Goal: Find specific page/section: Find specific page/section

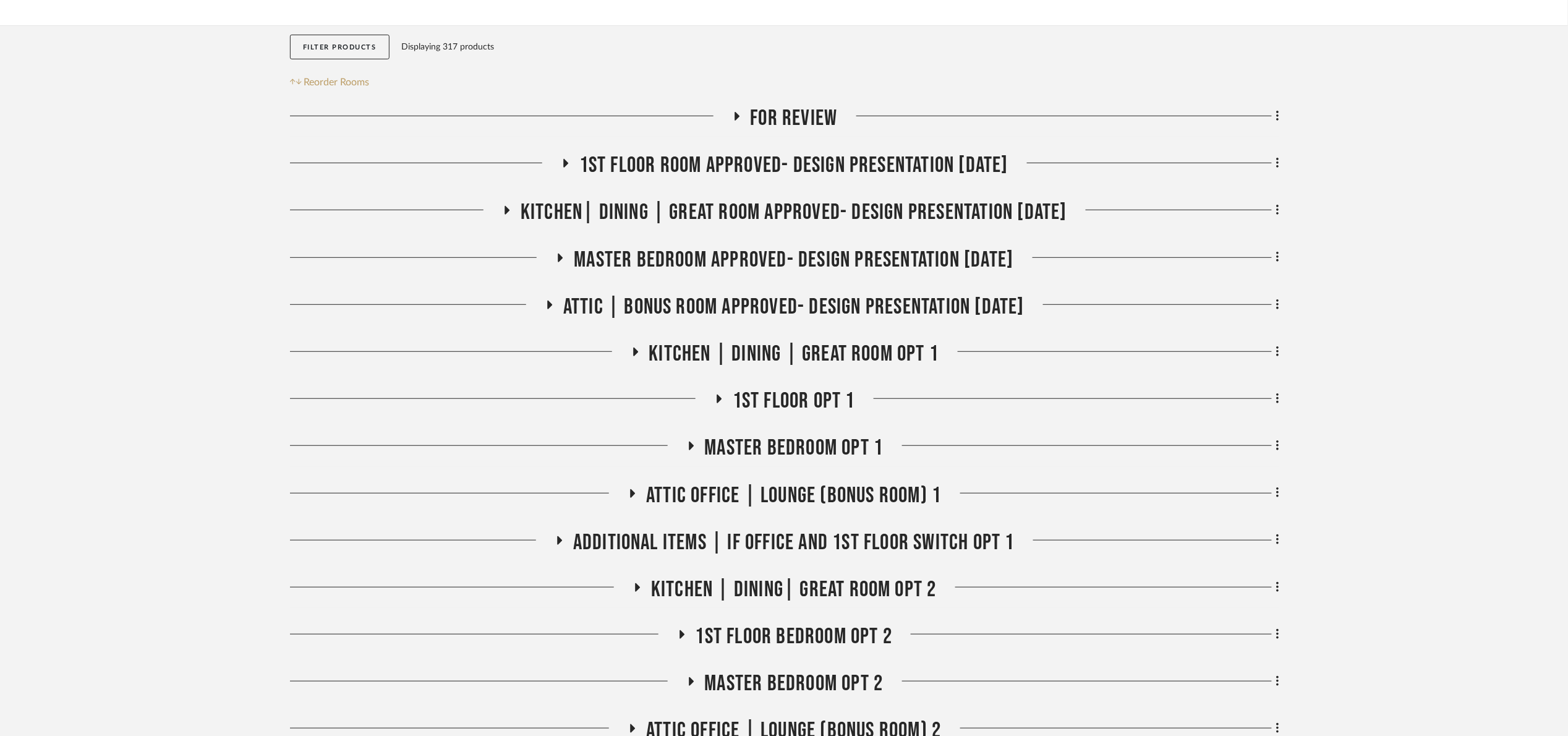
click at [754, 221] on span "Kitchen| Dining | Great room Approved- Design Presentation 06/06/25" at bounding box center [794, 212] width 547 height 27
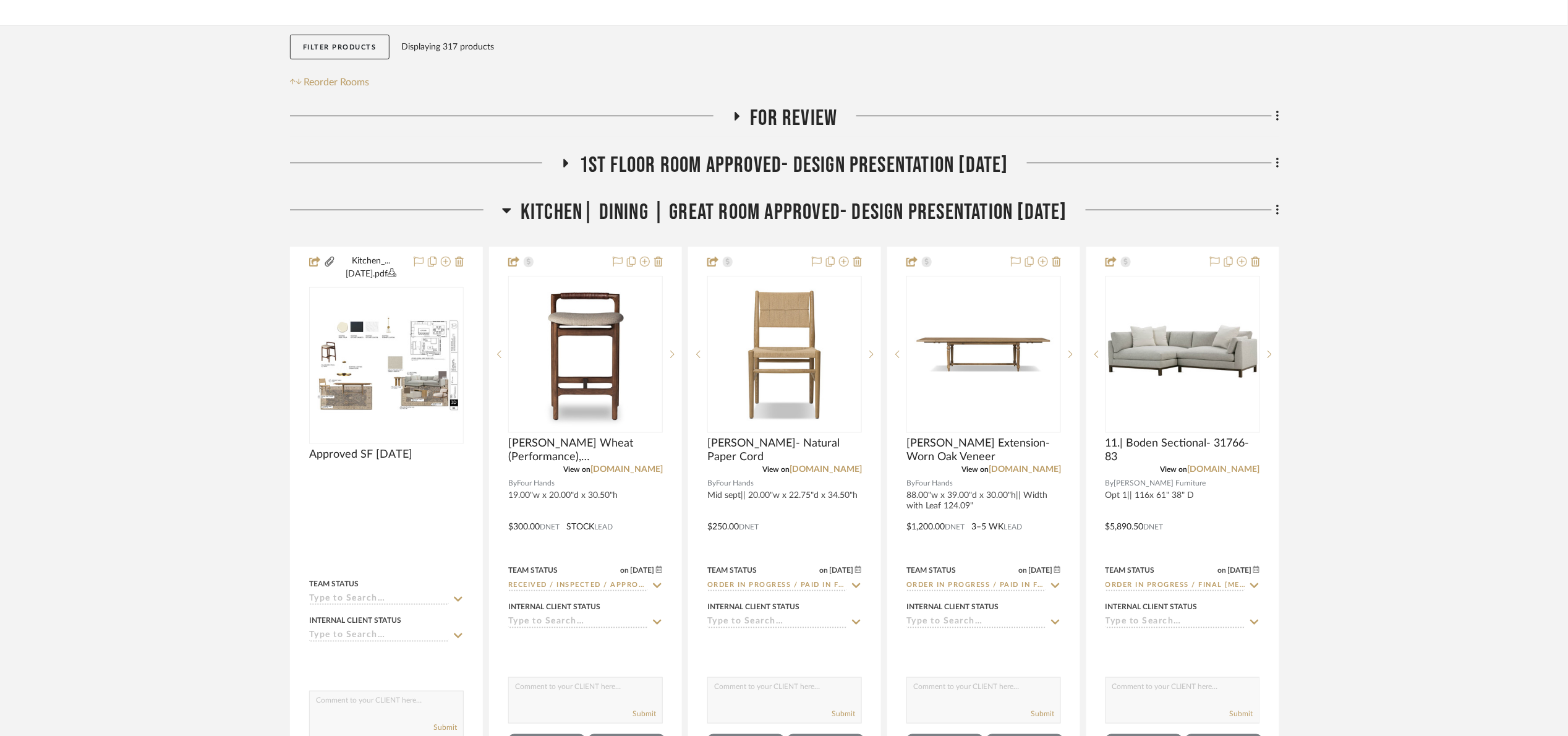
drag, startPoint x: 747, startPoint y: 213, endPoint x: 737, endPoint y: 164, distance: 50.0
click at [747, 211] on span "Kitchen| Dining | Great room Approved- Design Presentation 06/06/25" at bounding box center [794, 212] width 547 height 27
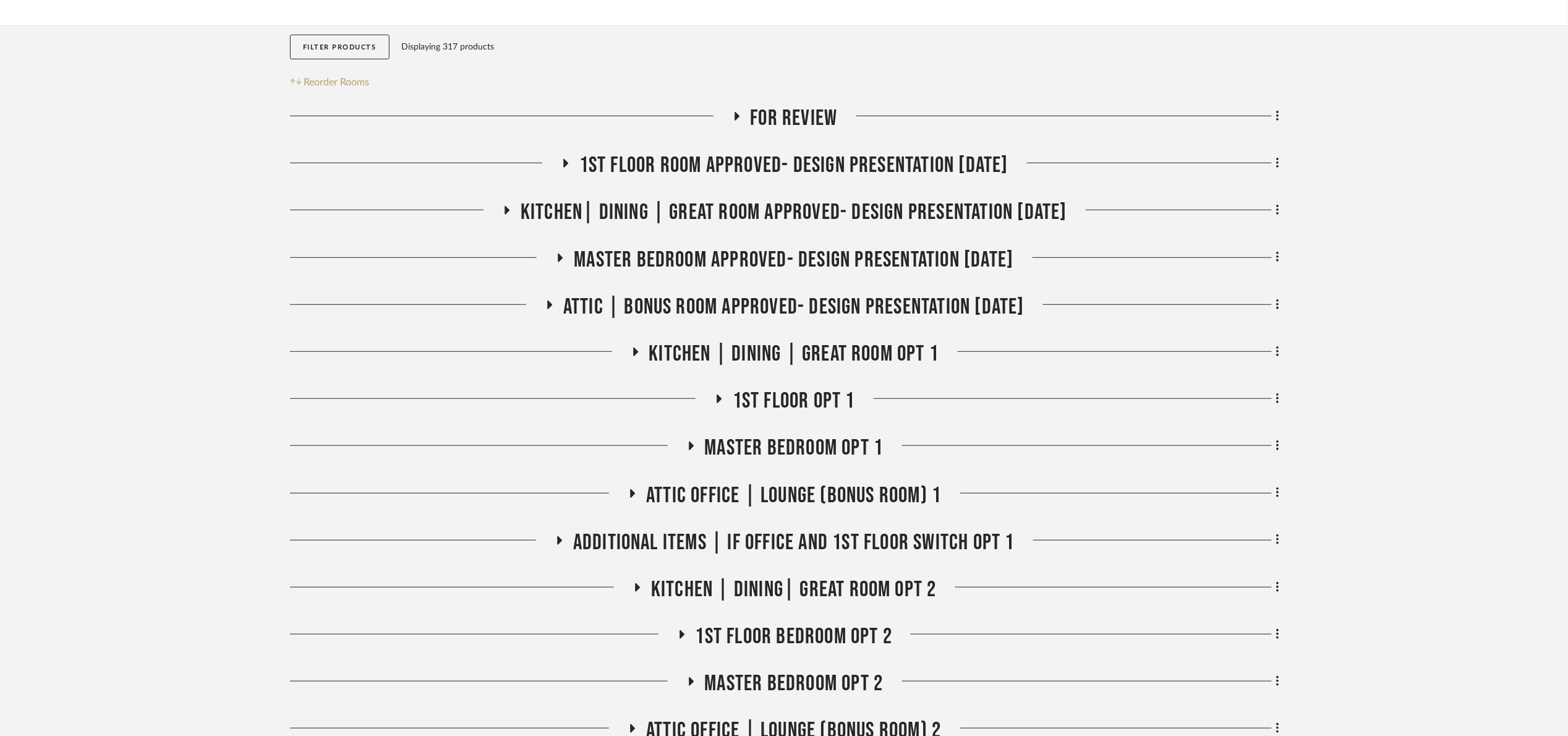
click at [737, 164] on span "1st floor room Approved- Design Presentation 06/06/25" at bounding box center [794, 165] width 429 height 27
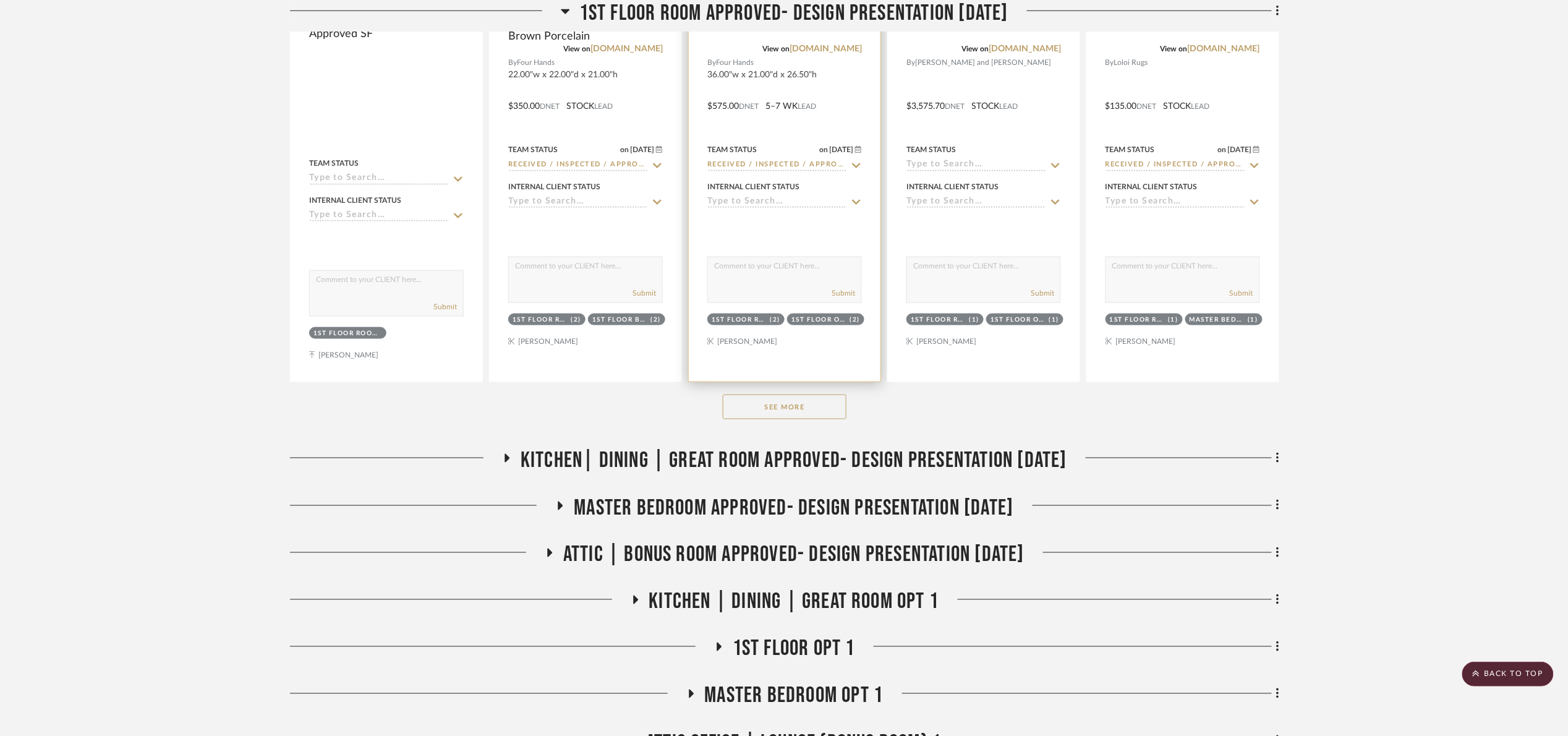
scroll to position [556, 0]
click at [798, 415] on button "See More" at bounding box center [784, 408] width 124 height 25
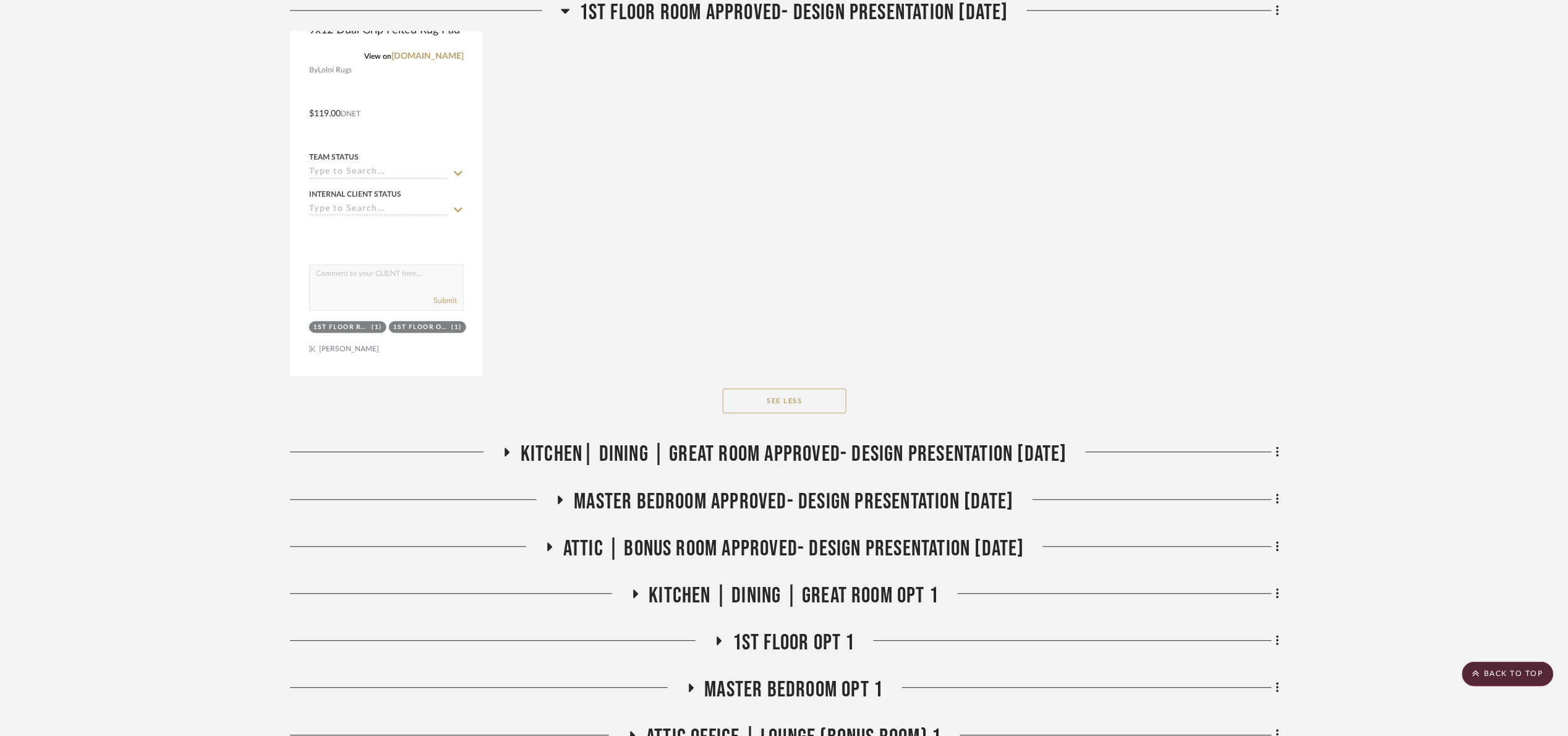
drag, startPoint x: 844, startPoint y: 457, endPoint x: 854, endPoint y: 441, distance: 18.9
click at [847, 451] on div "For review 1st floor room Approved- Design Presentation 06/06/25 1st floo...06.…" at bounding box center [785, 234] width 989 height 2114
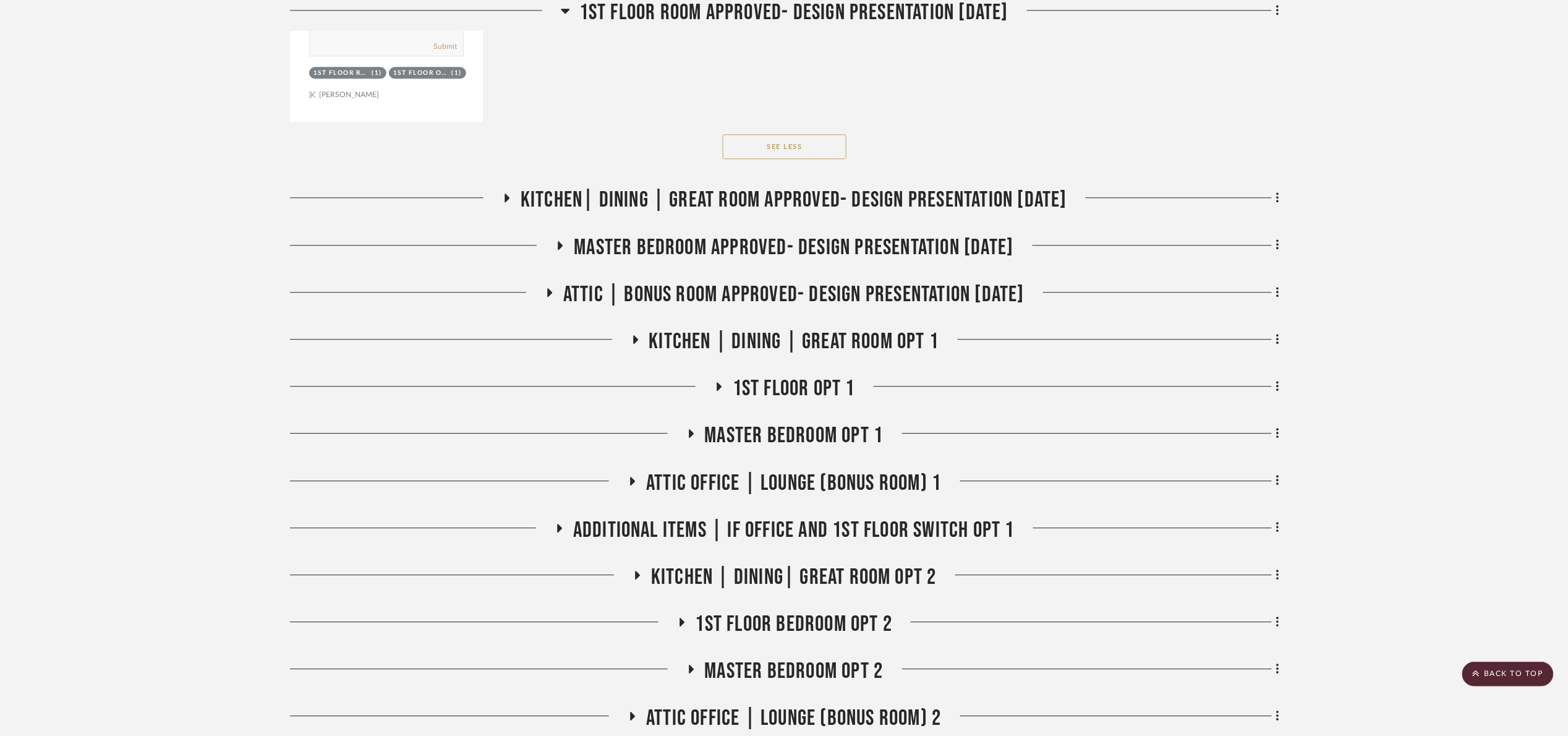
scroll to position [1391, 0]
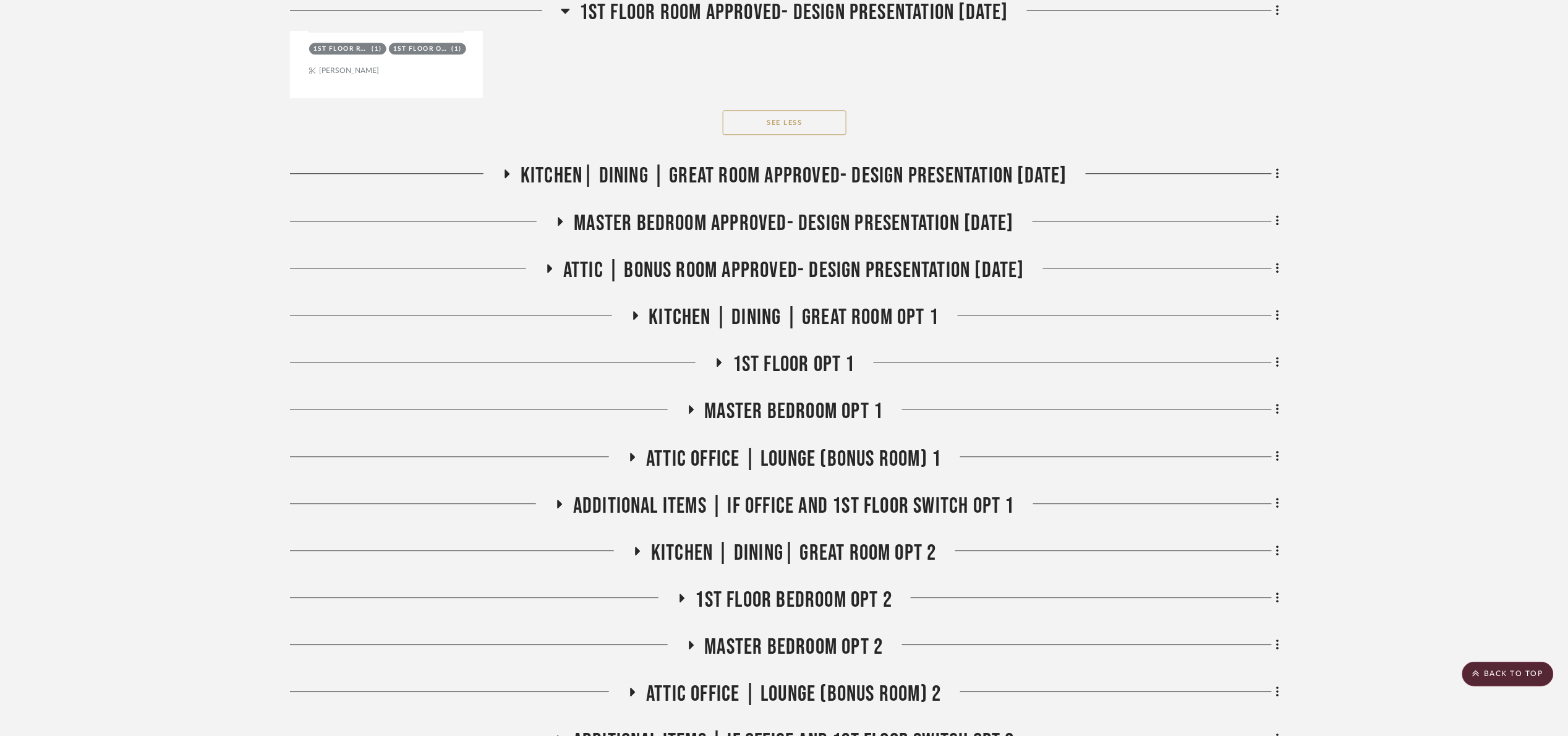
drag, startPoint x: 815, startPoint y: 188, endPoint x: 896, endPoint y: 194, distance: 81.2
click at [815, 188] on span "Kitchen| Dining | Great room Approved- Design Presentation 06/06/25" at bounding box center [794, 176] width 547 height 27
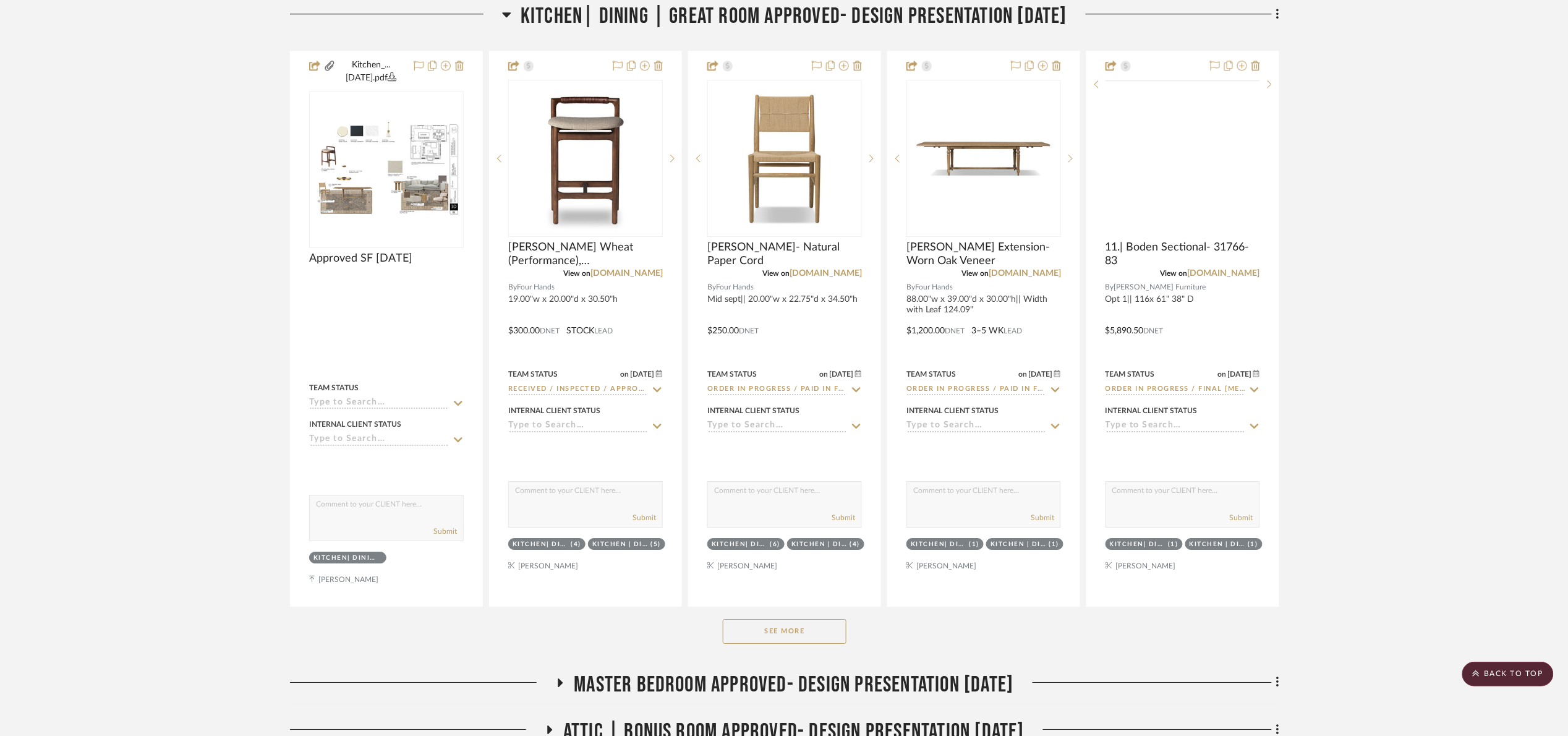
scroll to position [2133, 0]
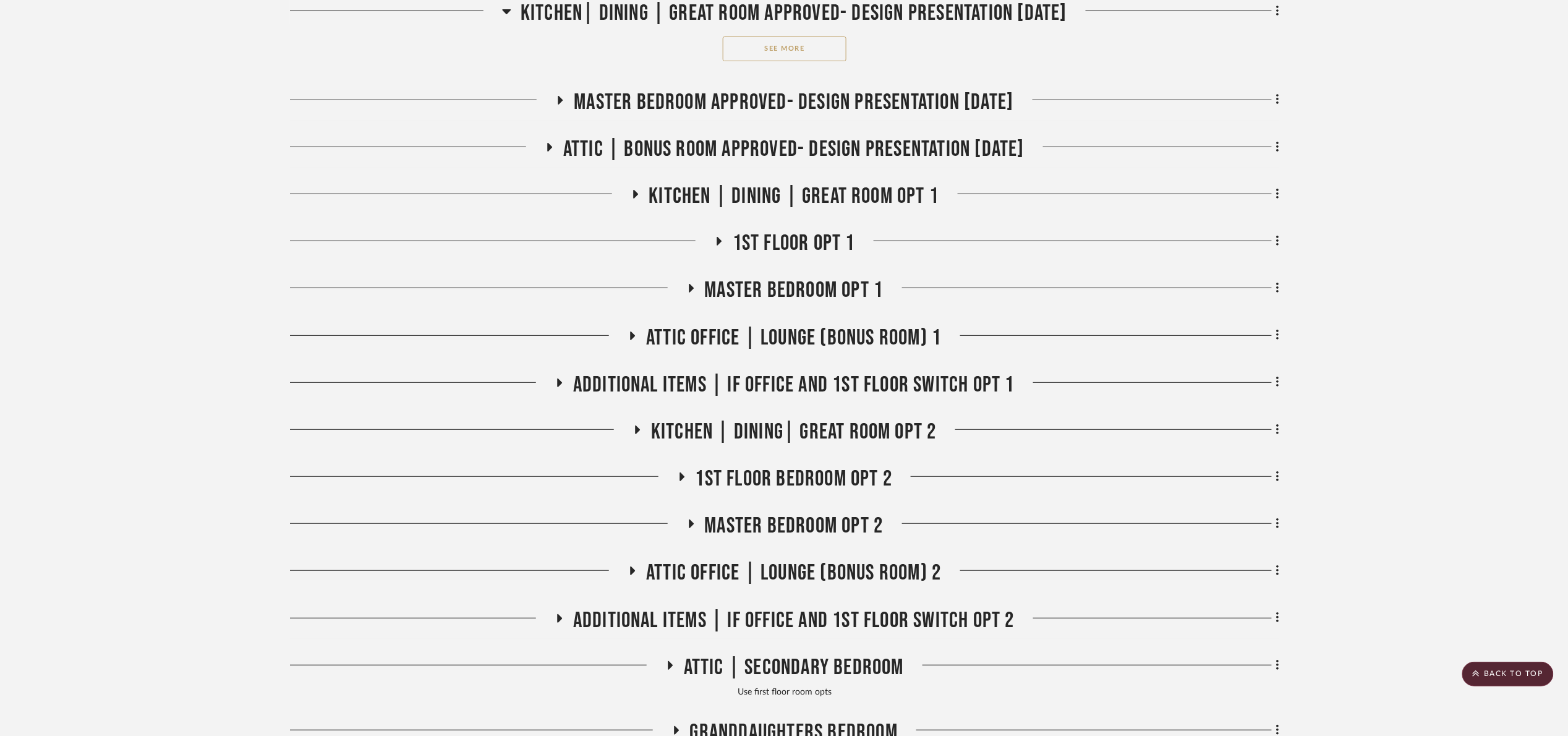
click at [775, 61] on button "See More" at bounding box center [784, 48] width 124 height 25
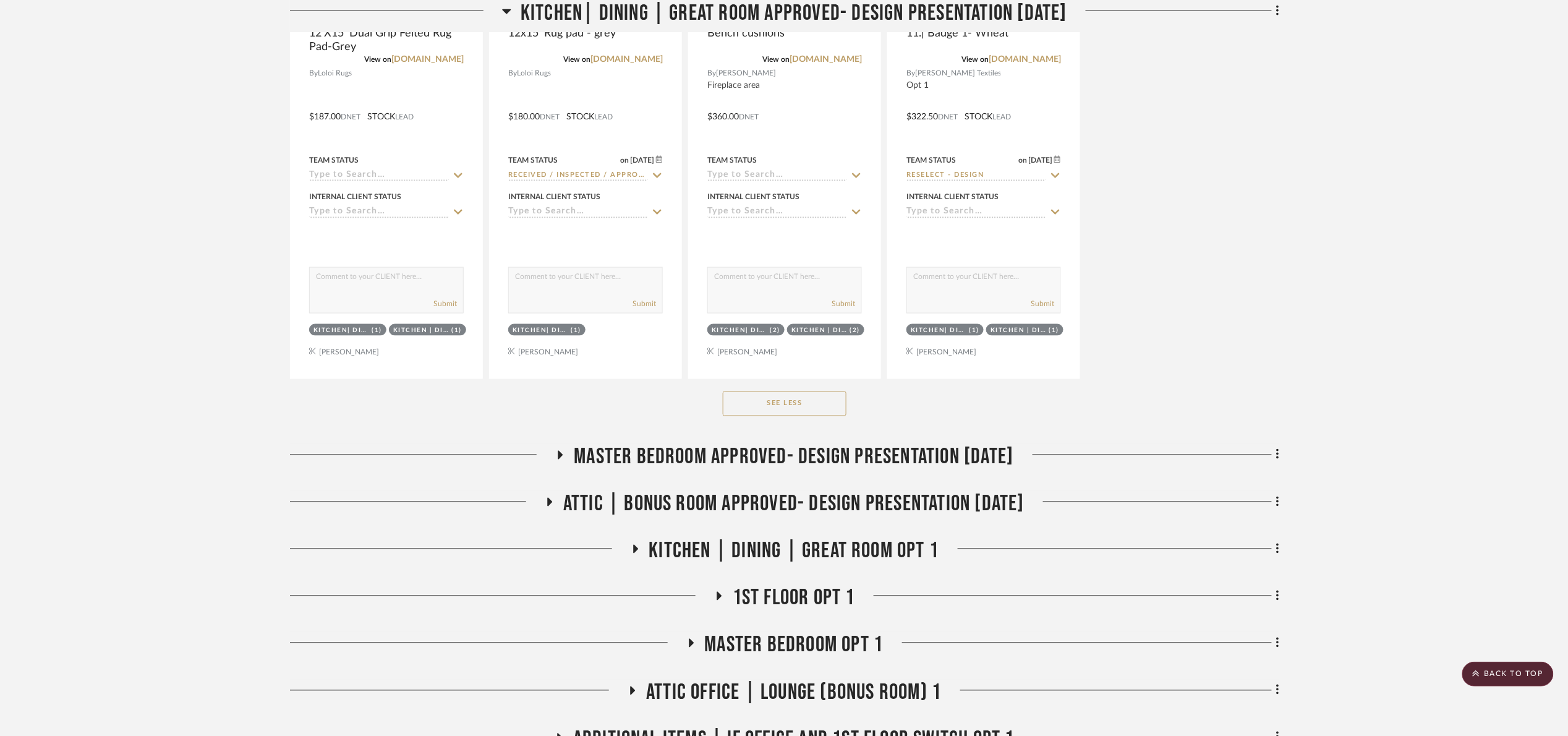
drag, startPoint x: 781, startPoint y: 479, endPoint x: 807, endPoint y: 475, distance: 26.3
click at [782, 471] on span "Master bedroom Approved- Design Presentation 06/06/25" at bounding box center [793, 457] width 439 height 27
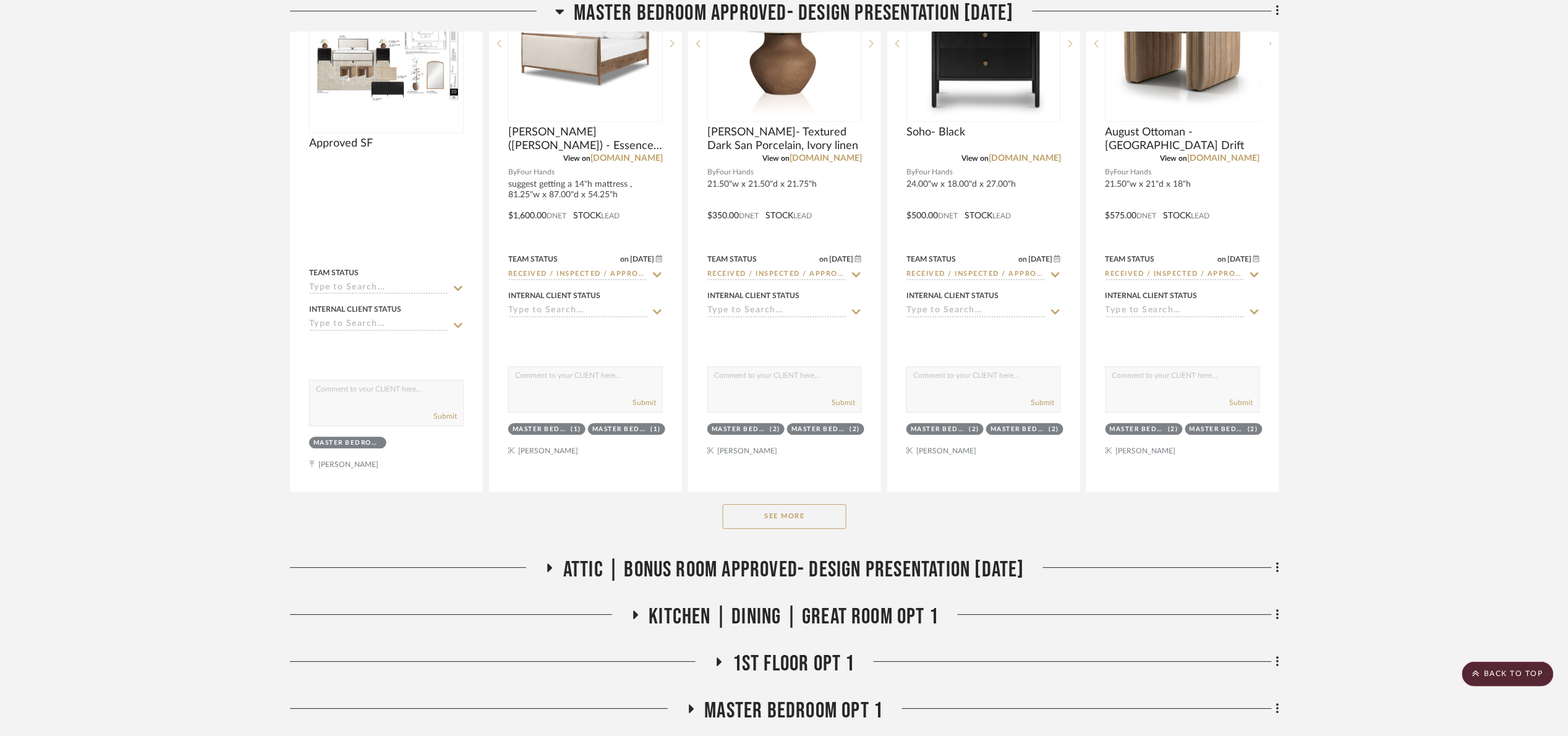
scroll to position [3431, 0]
drag, startPoint x: 841, startPoint y: 531, endPoint x: 810, endPoint y: 547, distance: 34.9
click at [839, 532] on div "See More" at bounding box center [785, 515] width 989 height 50
click at [810, 527] on button "See More" at bounding box center [784, 515] width 124 height 25
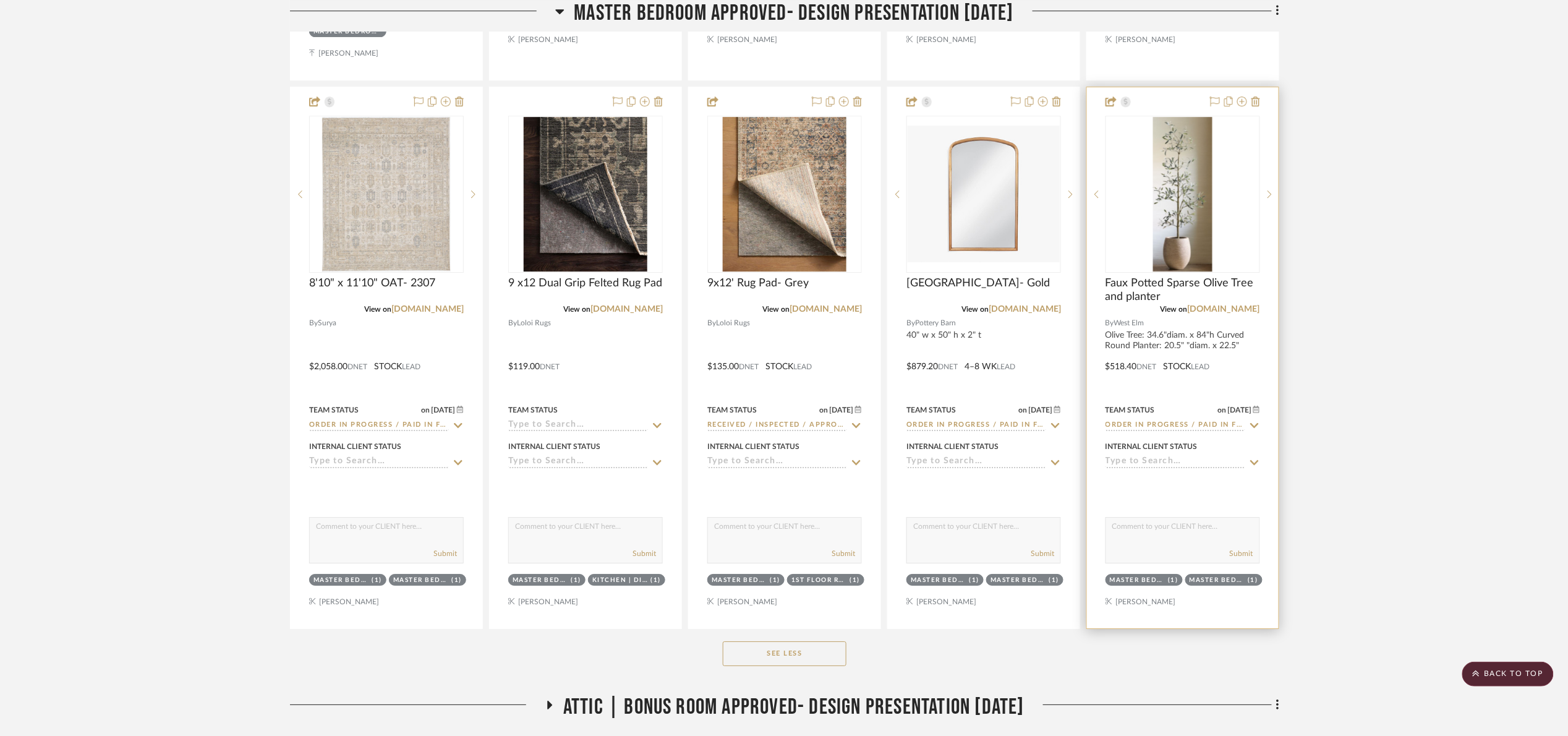
scroll to position [3802, 0]
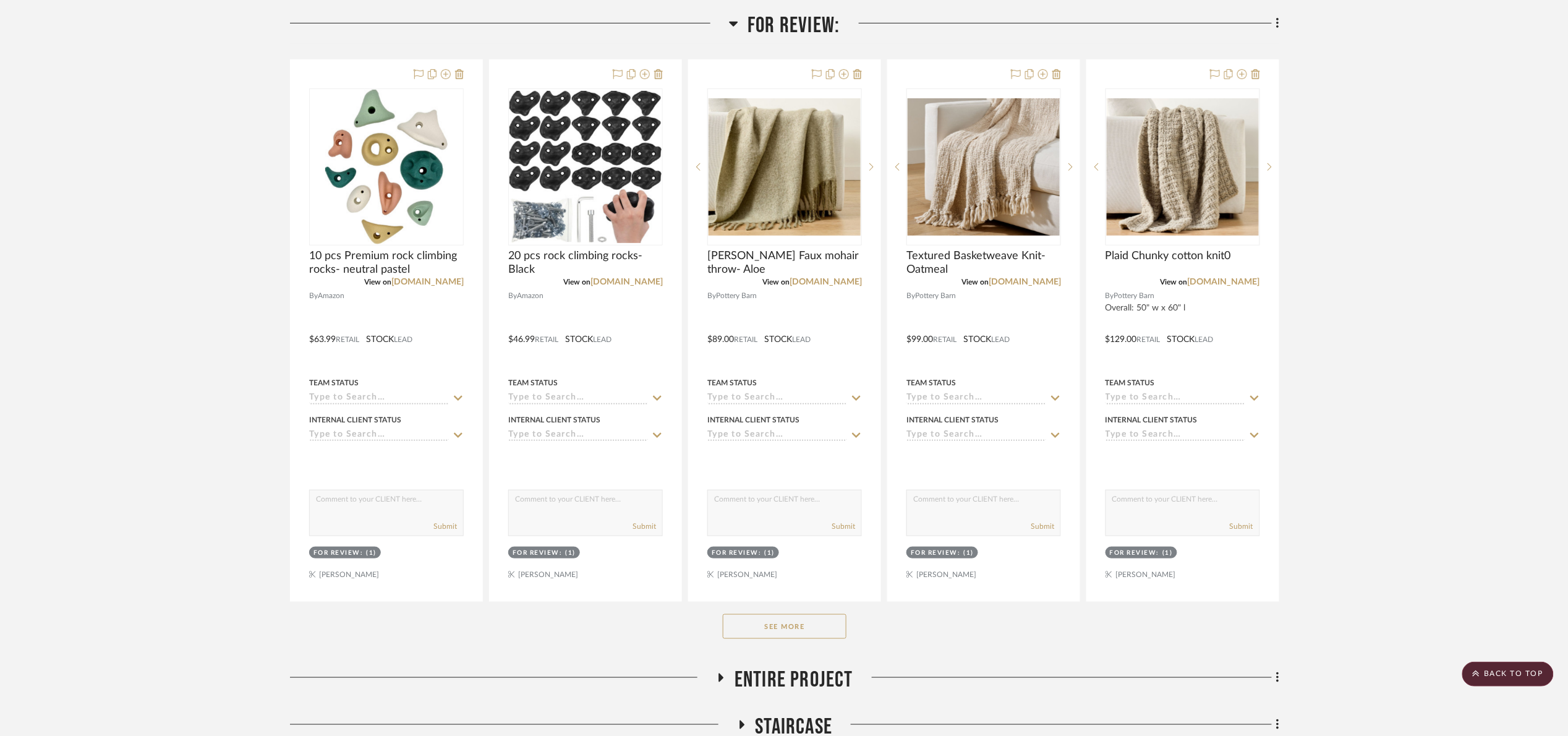
click at [776, 28] on span "For Review:" at bounding box center [793, 25] width 92 height 27
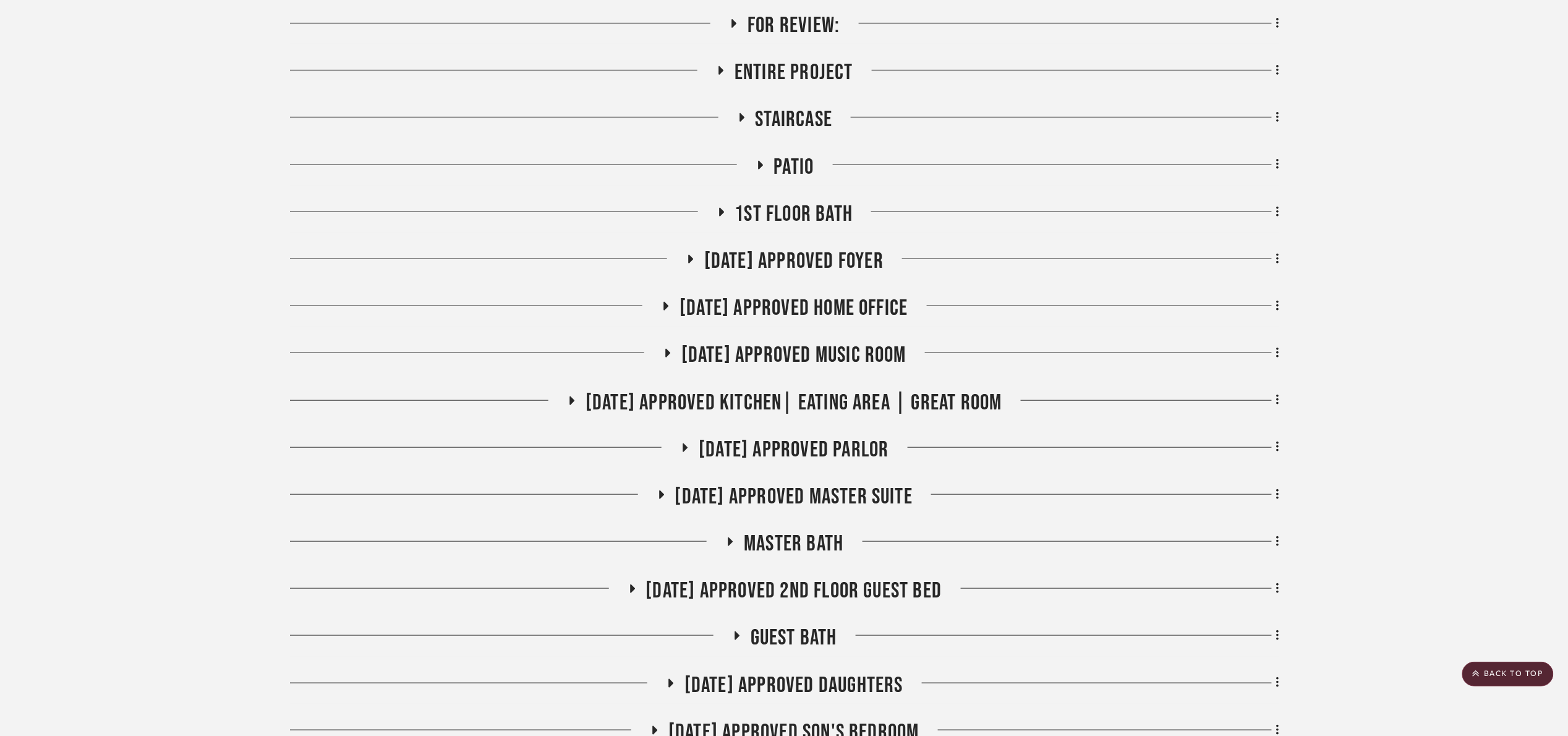
drag, startPoint x: 793, startPoint y: 161, endPoint x: 838, endPoint y: 199, distance: 58.9
click at [794, 161] on span "Patio" at bounding box center [794, 167] width 40 height 27
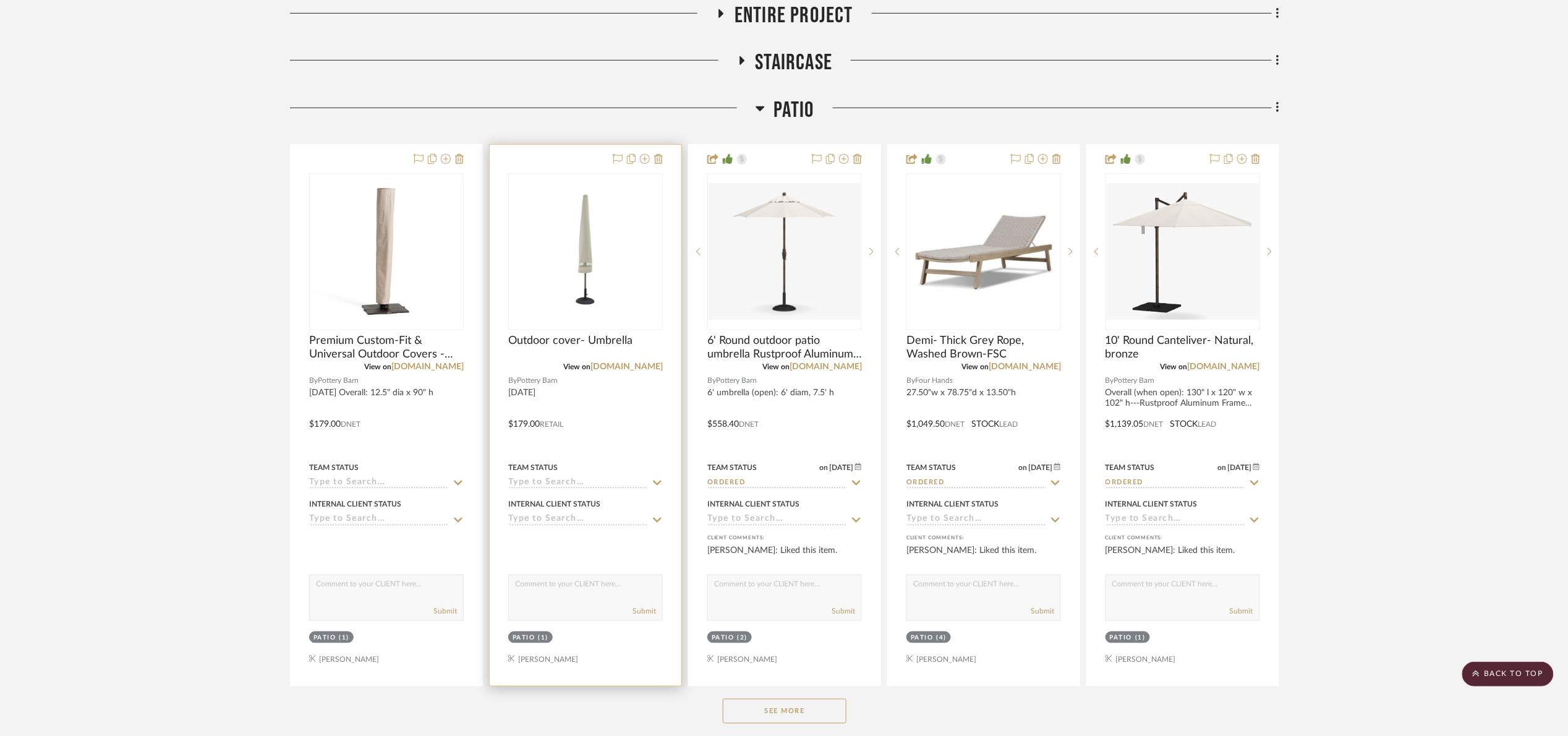
scroll to position [556, 0]
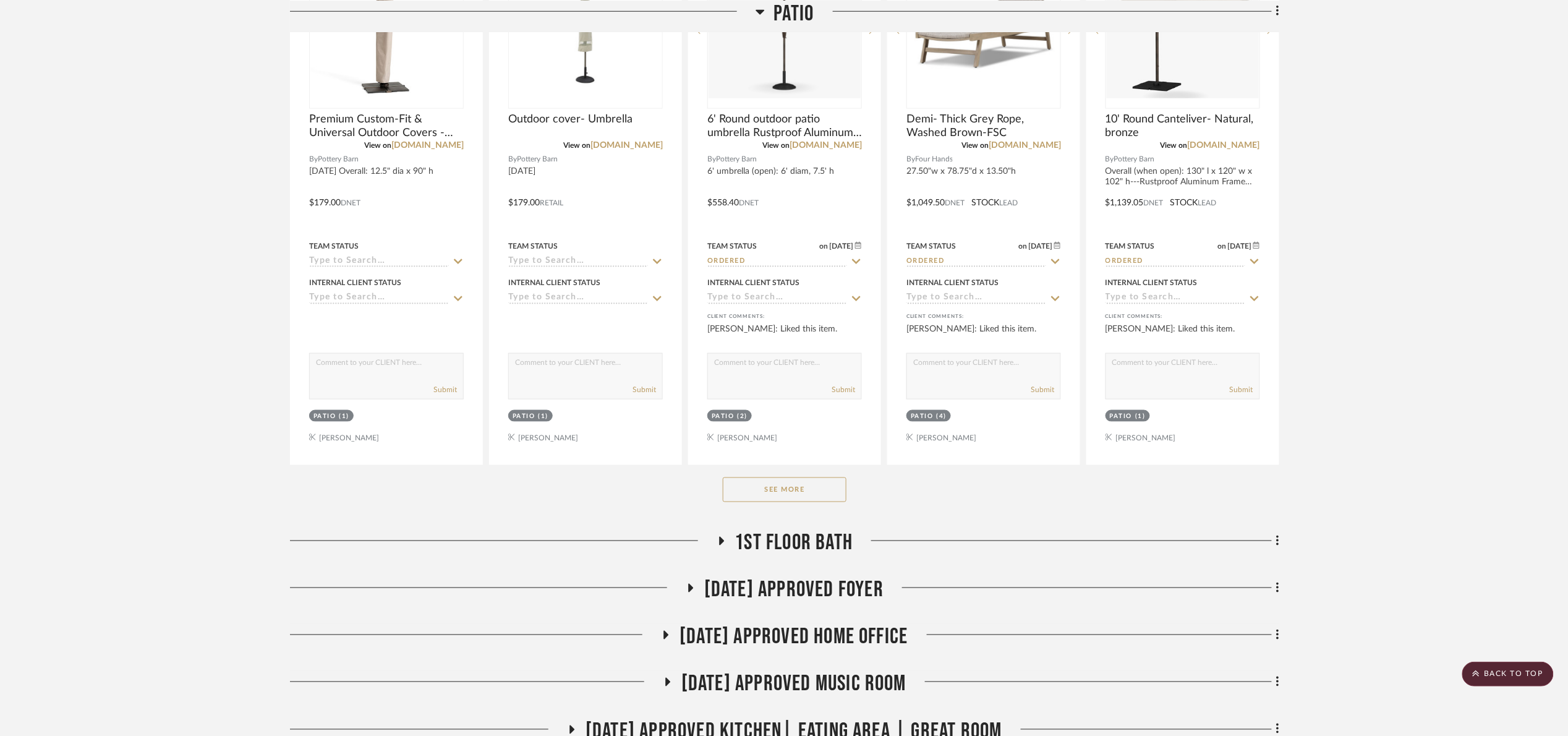
click at [812, 491] on button "See More" at bounding box center [784, 490] width 124 height 25
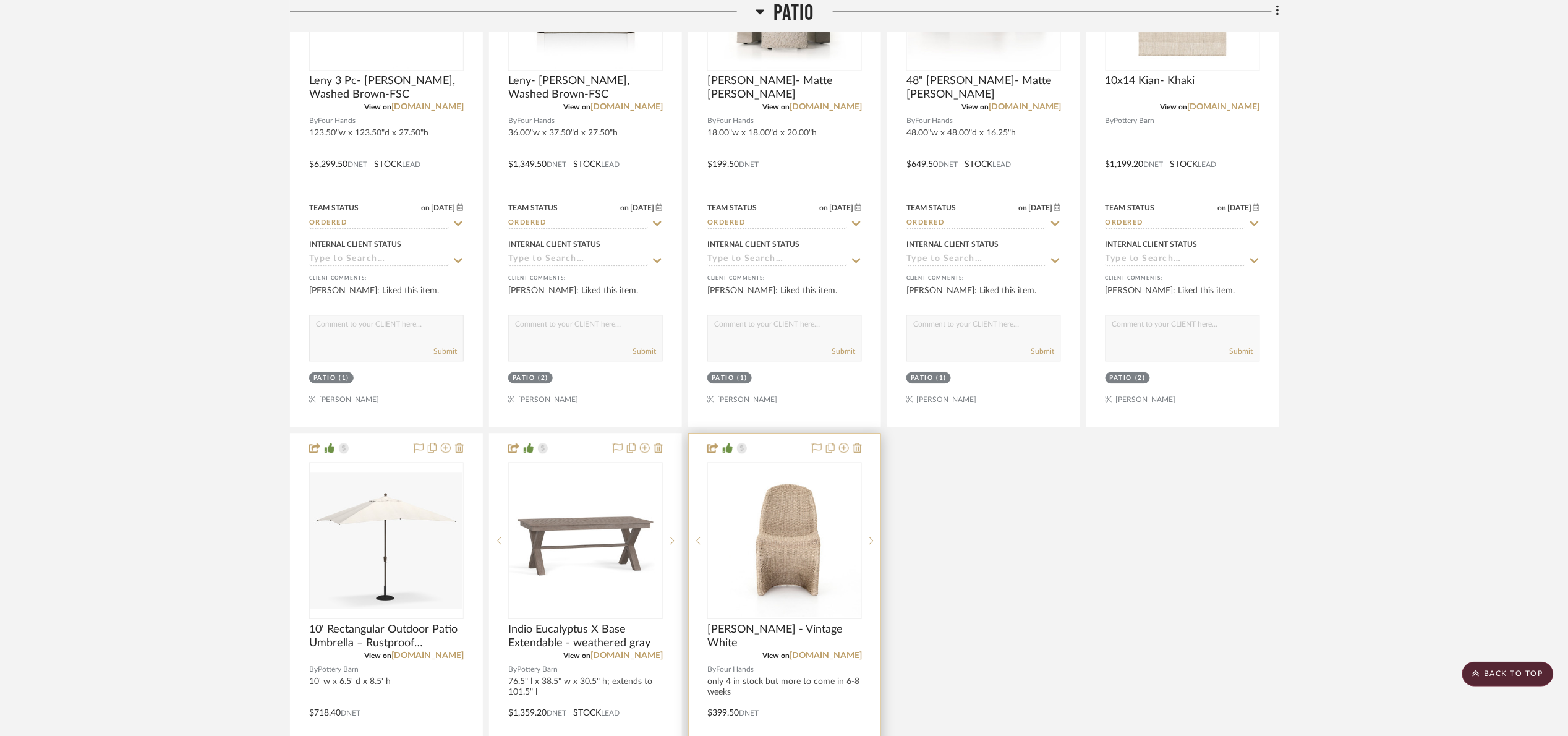
scroll to position [1205, 0]
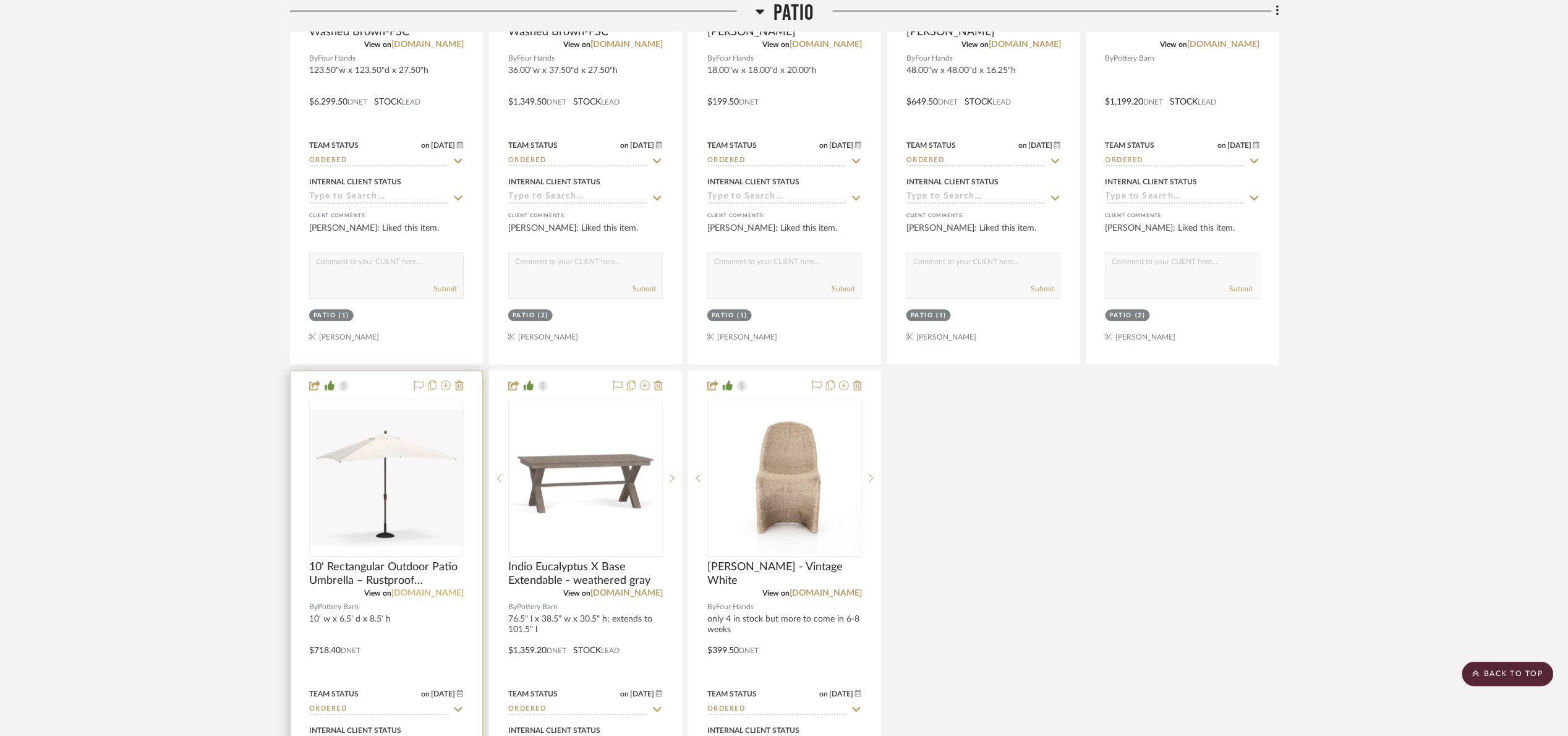
click at [439, 596] on link "potterybarn.com" at bounding box center [427, 593] width 72 height 9
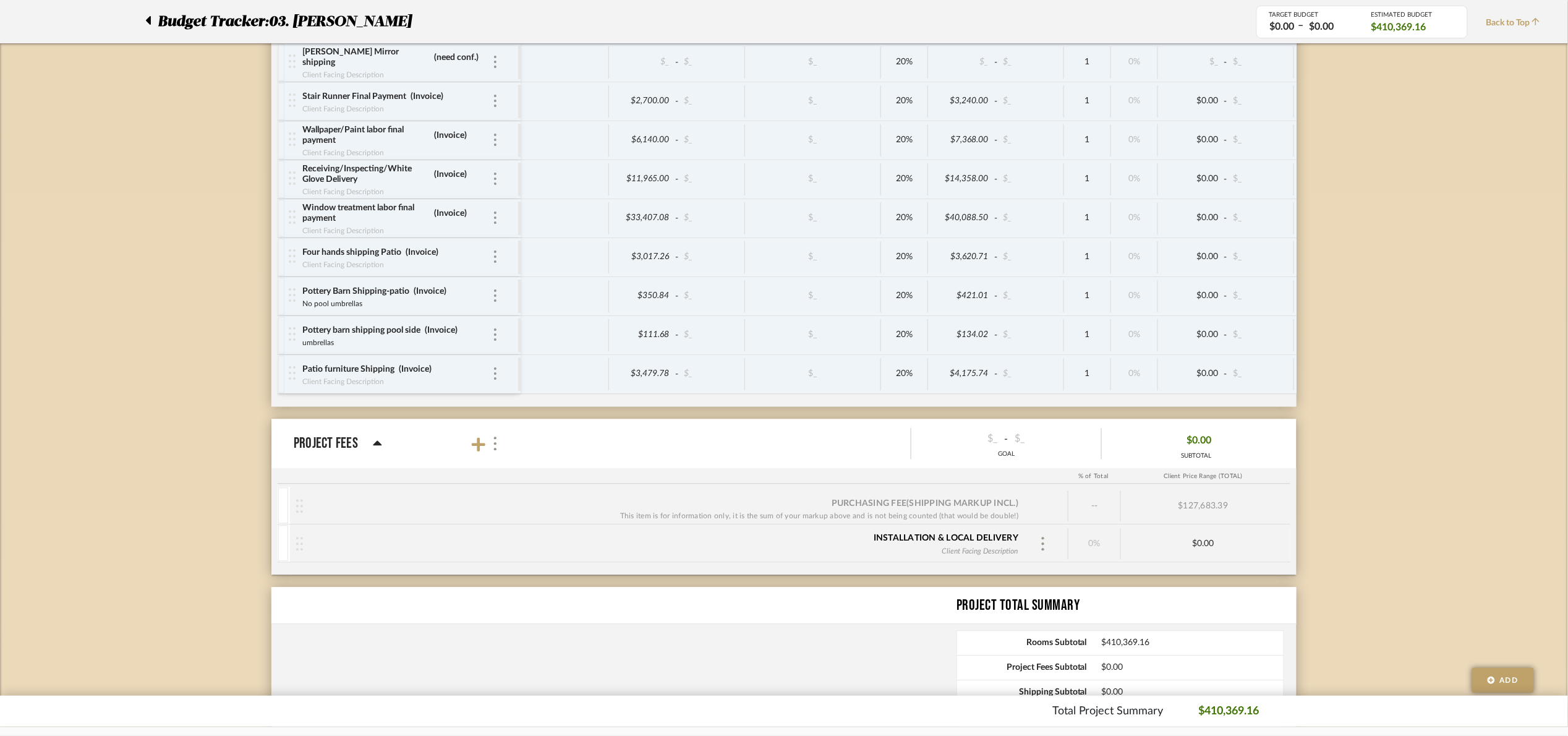
scroll to position [5433, 0]
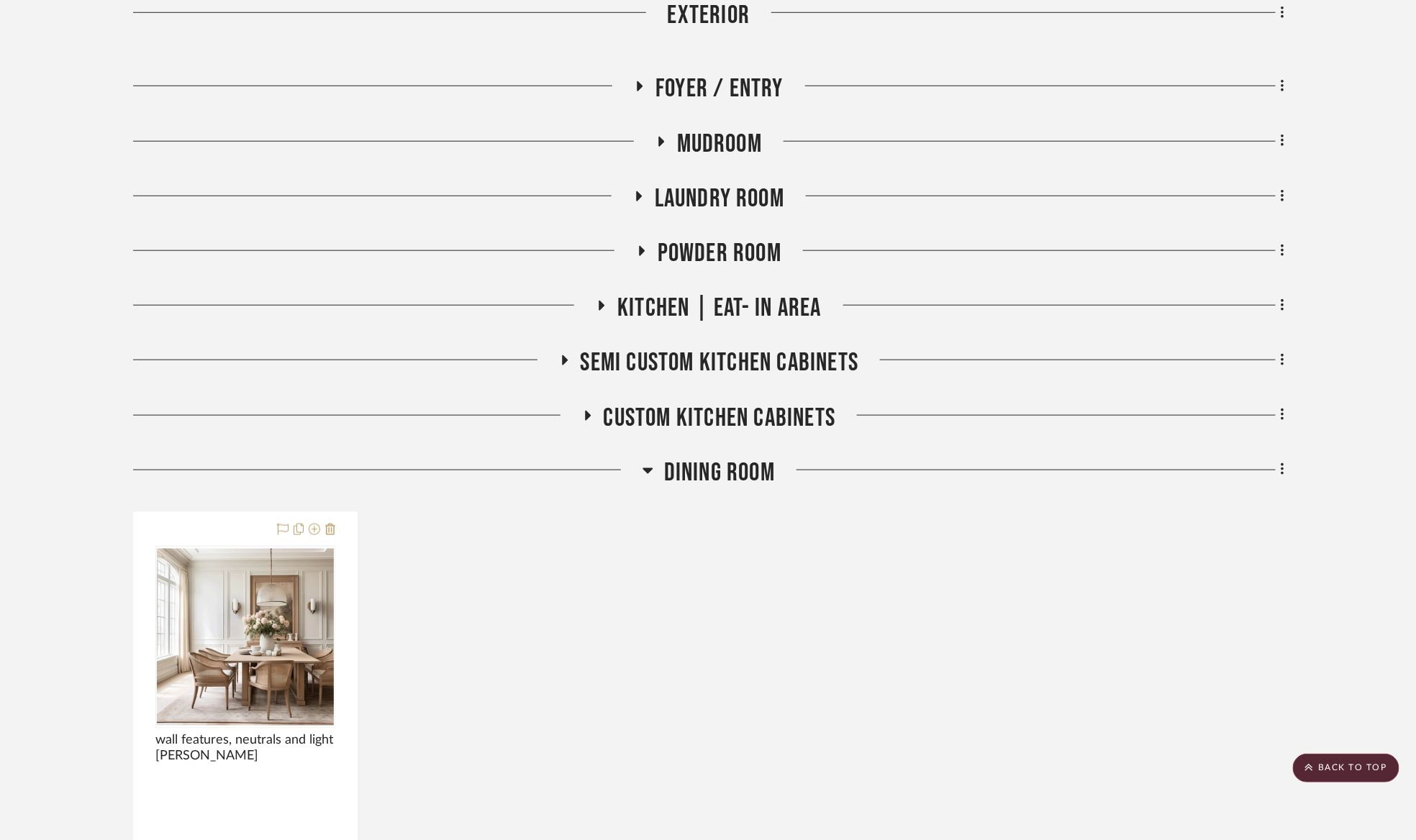
scroll to position [647, 0]
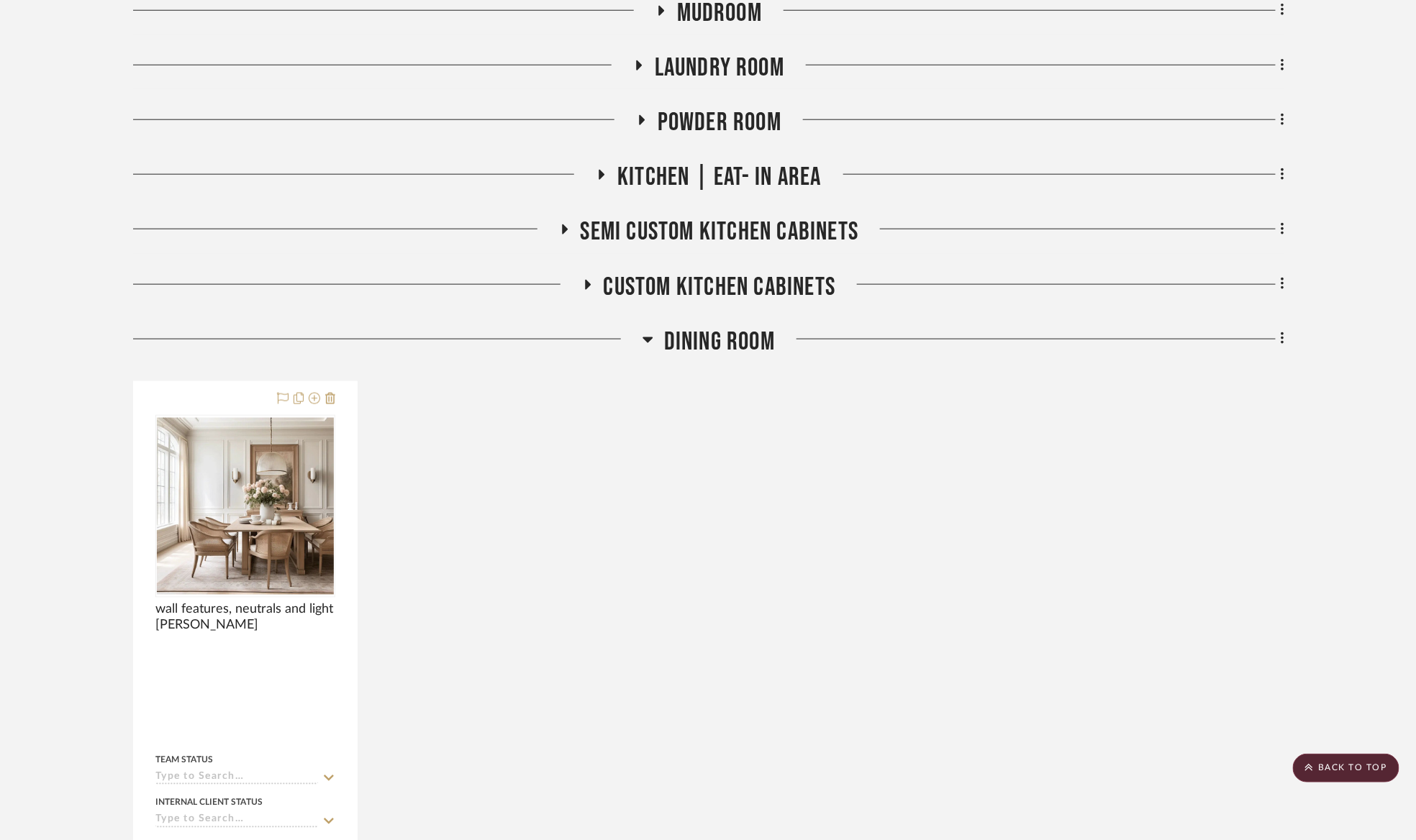
click at [711, 334] on span "Dining Room" at bounding box center [720, 342] width 111 height 31
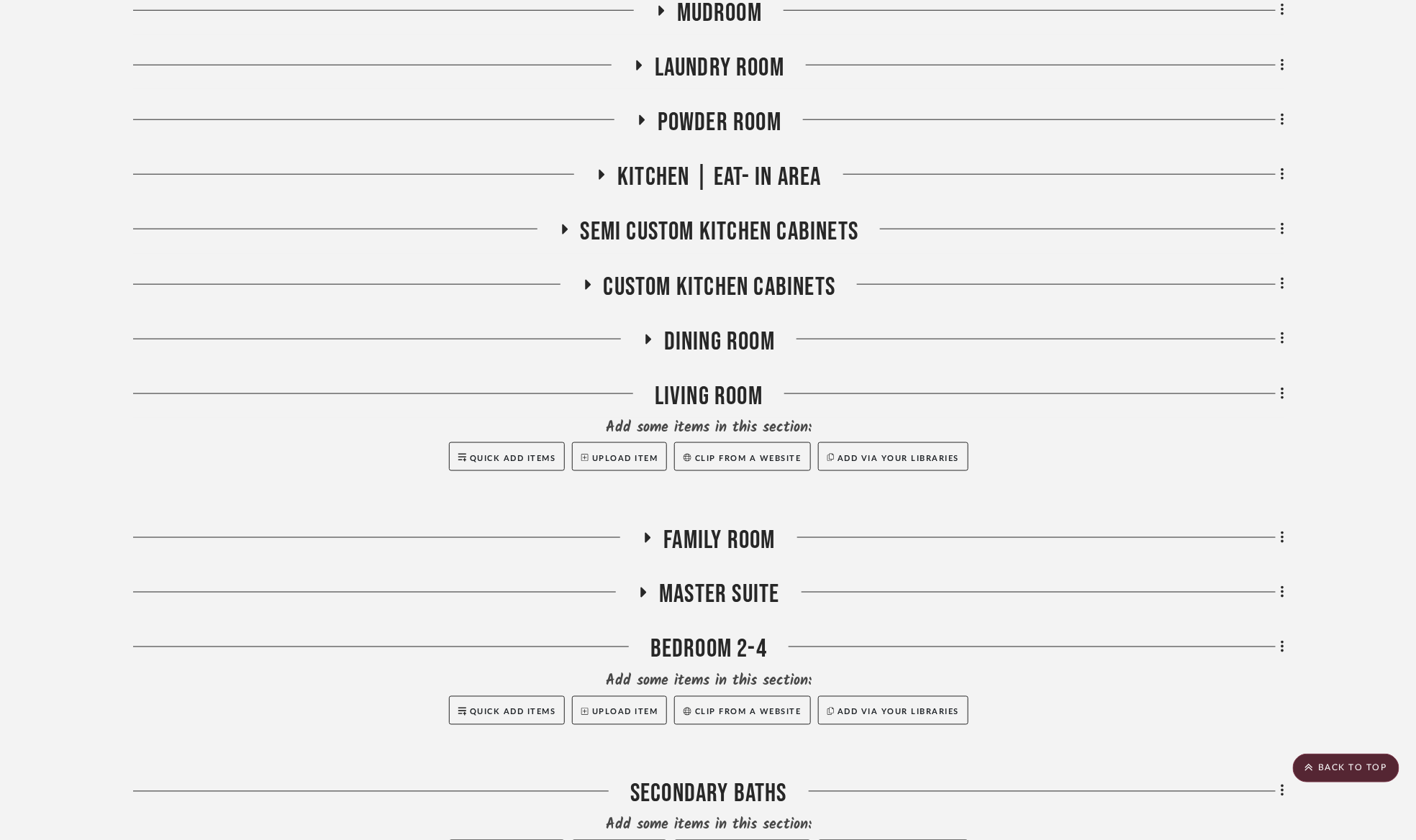
click at [755, 548] on span "Family Room" at bounding box center [719, 541] width 112 height 31
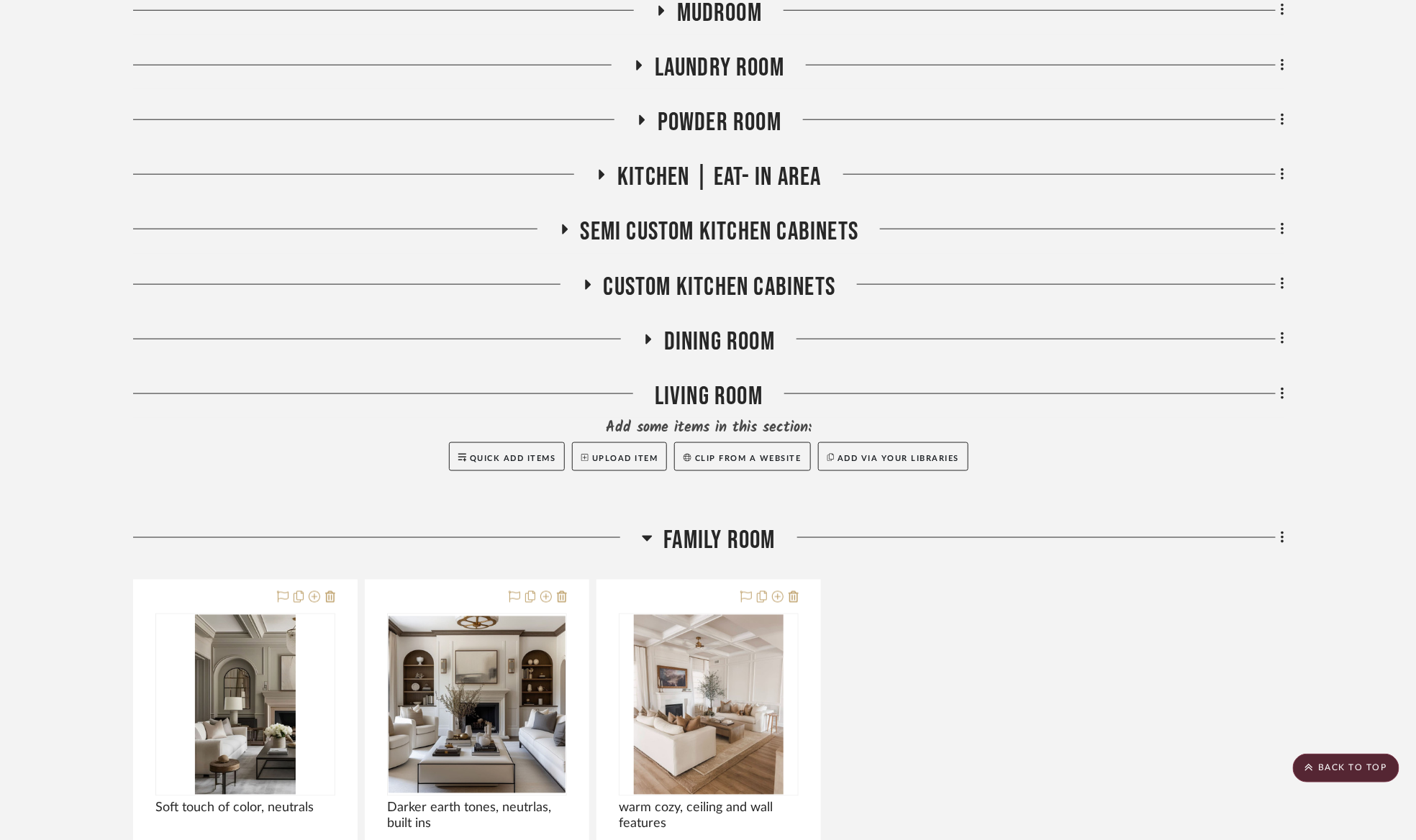
click at [754, 547] on span "Family Room" at bounding box center [719, 541] width 112 height 31
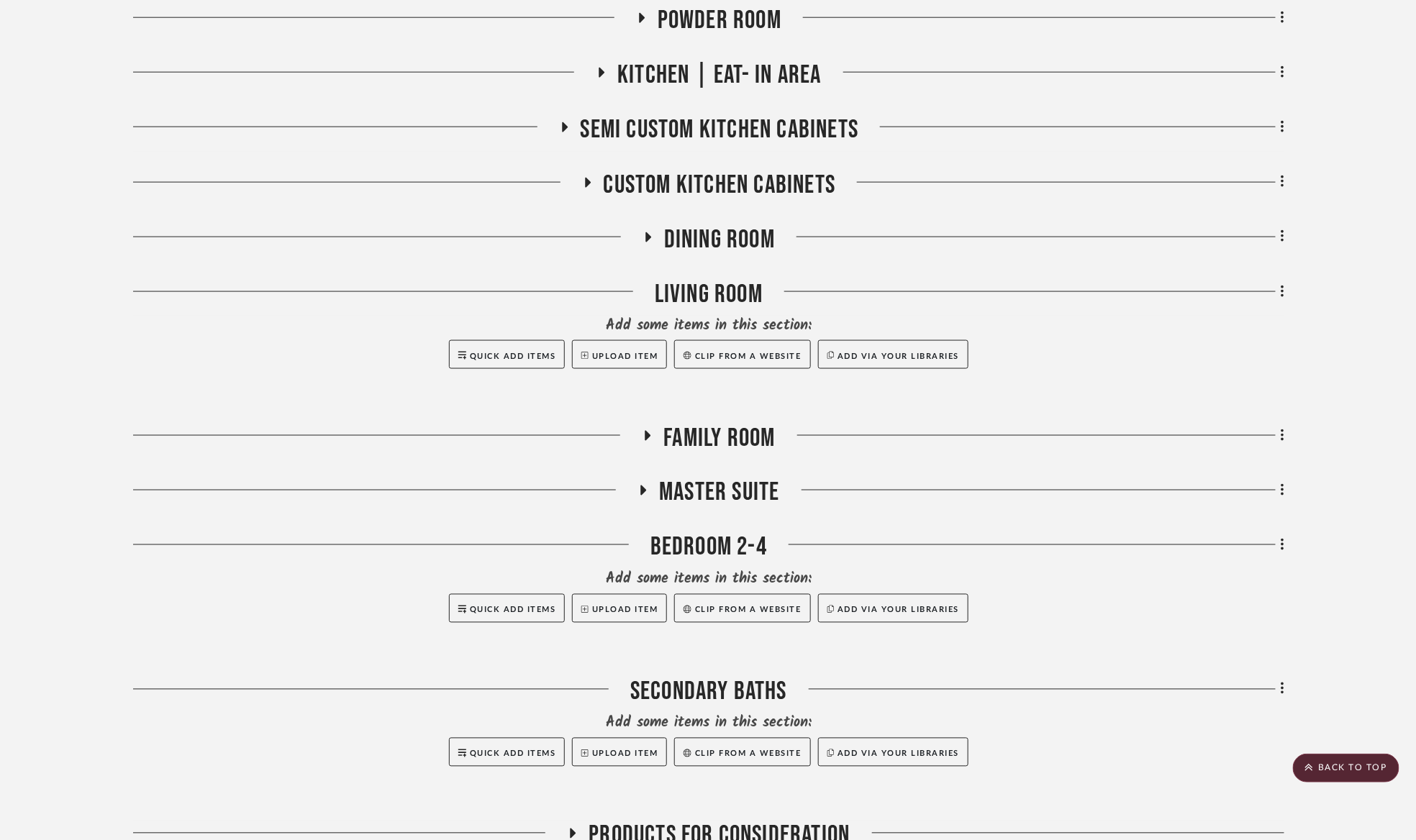
scroll to position [755, 0]
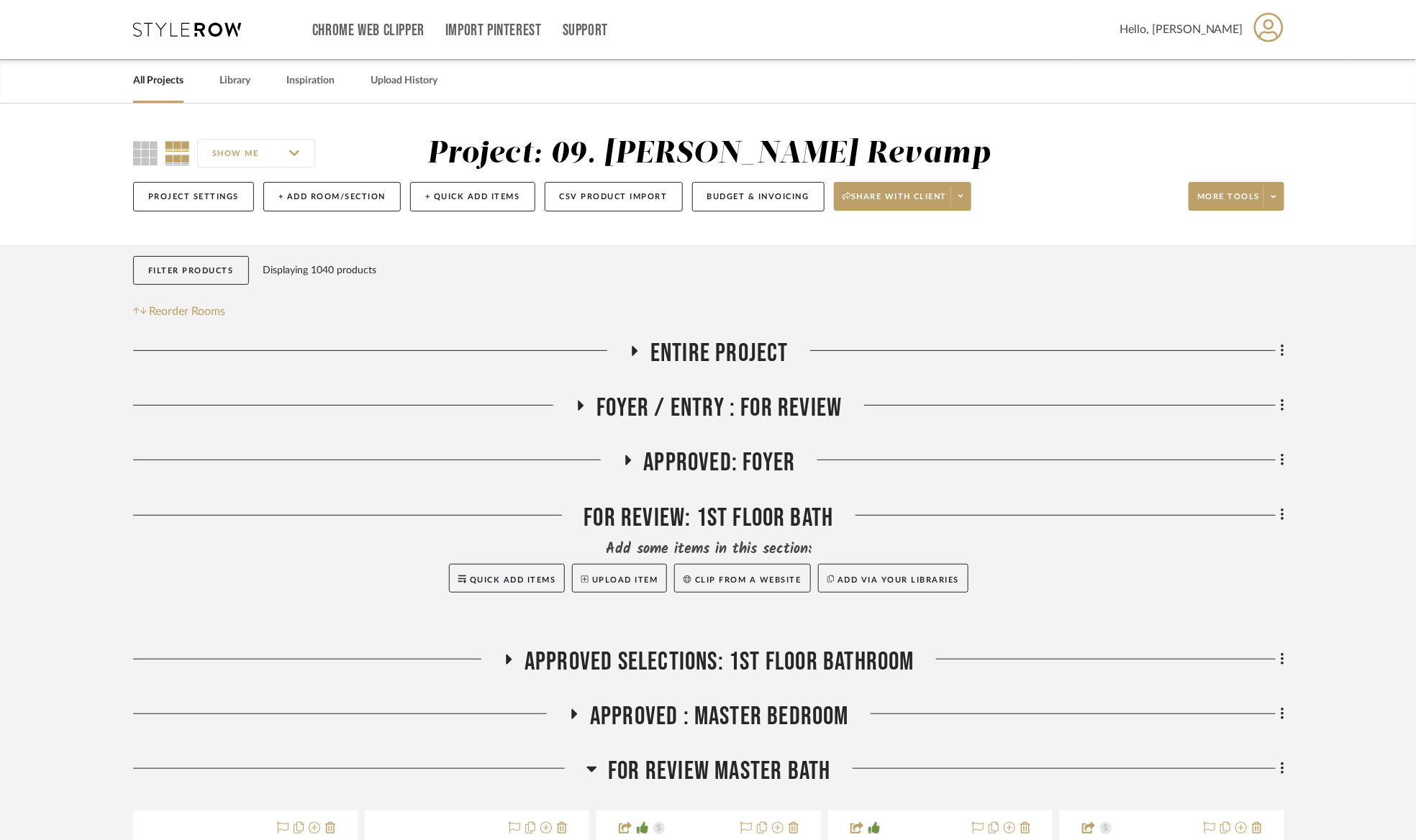
click at [1317, 176] on div "SHOW ME Project: 09. [PERSON_NAME] Revamp Project Settings + Add Room/Section +…" at bounding box center [708, 174] width 1416 height 142
